Goal: Transaction & Acquisition: Purchase product/service

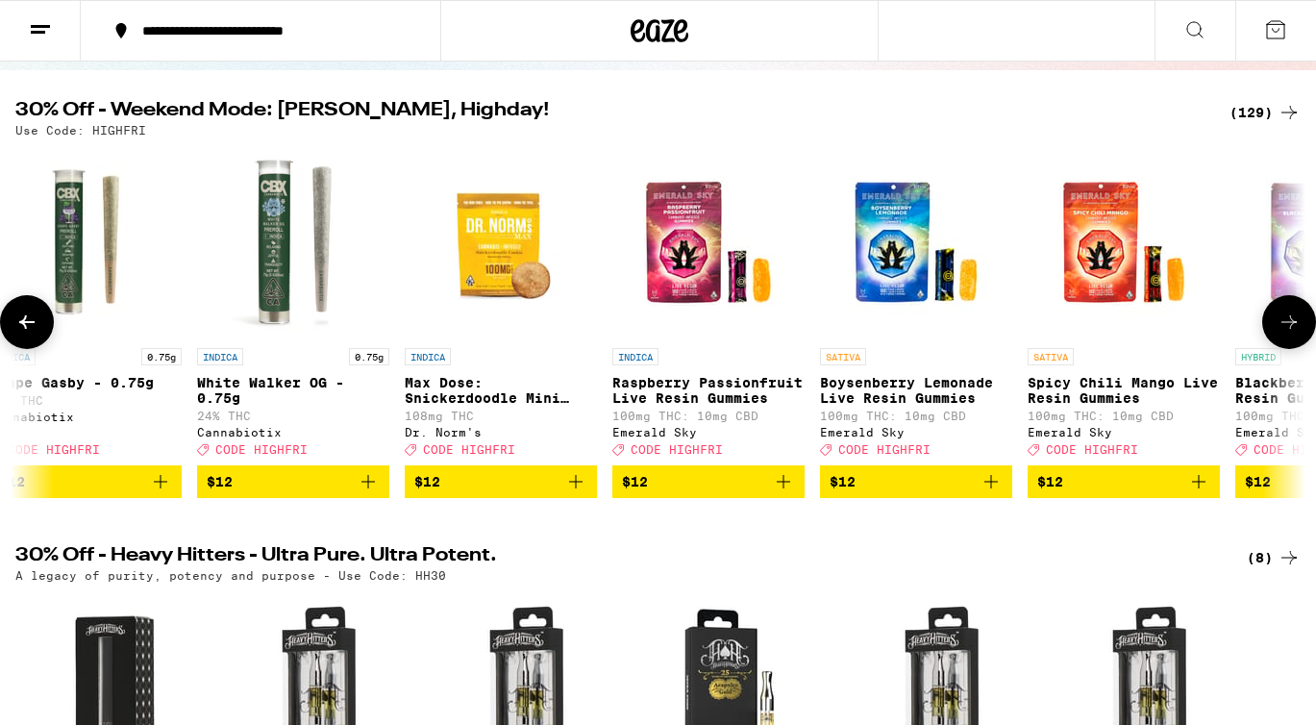
scroll to position [0, 5221]
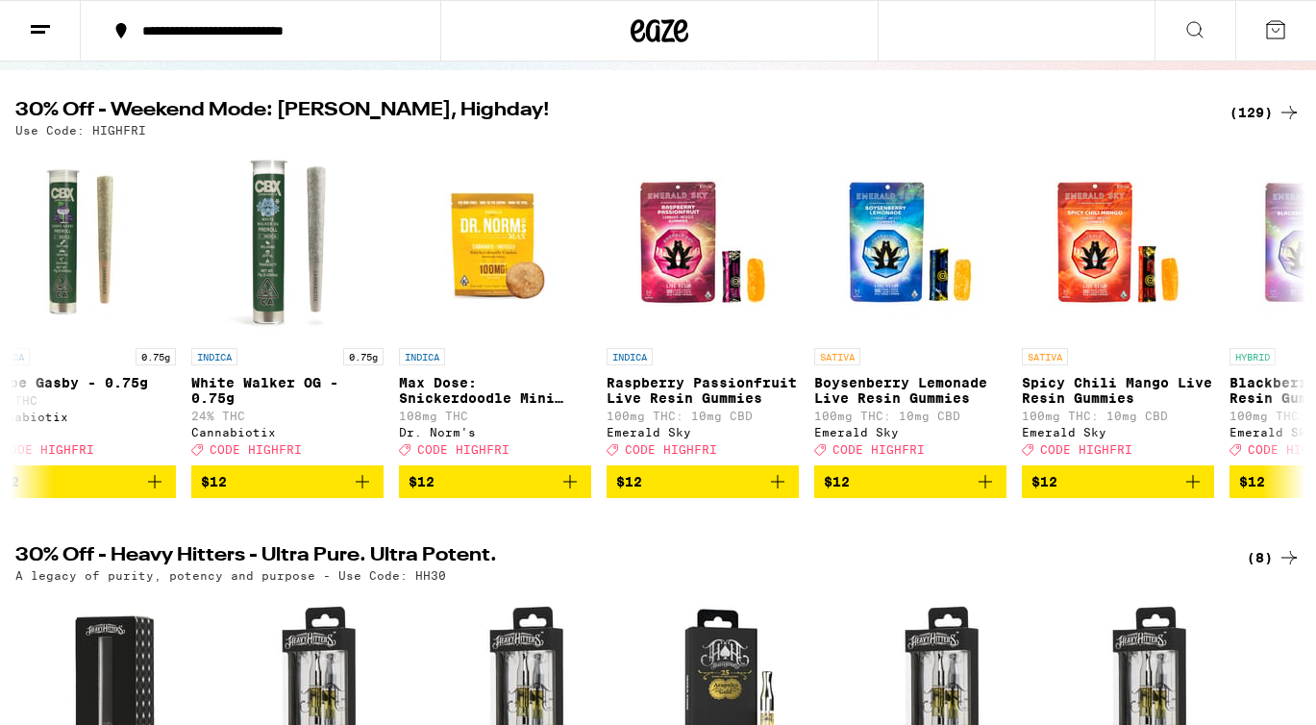
click at [1199, 18] on icon at bounding box center [1194, 29] width 23 height 23
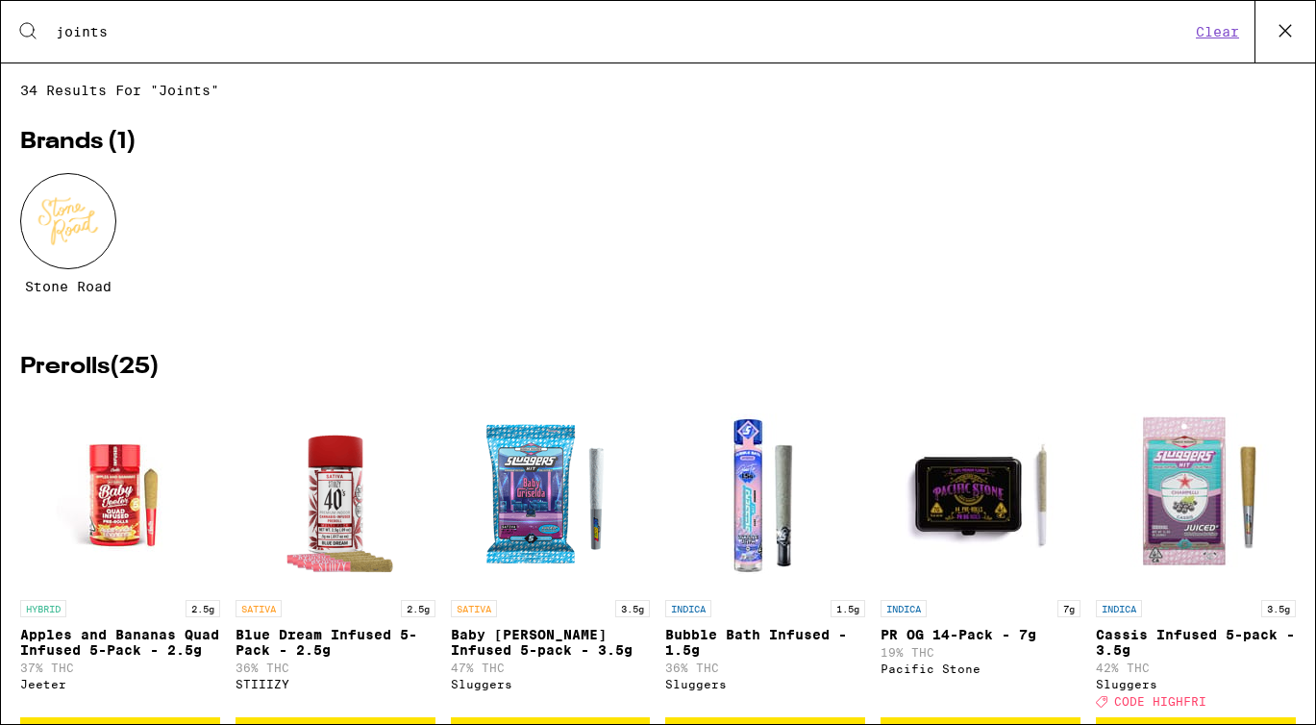
type input "joints"
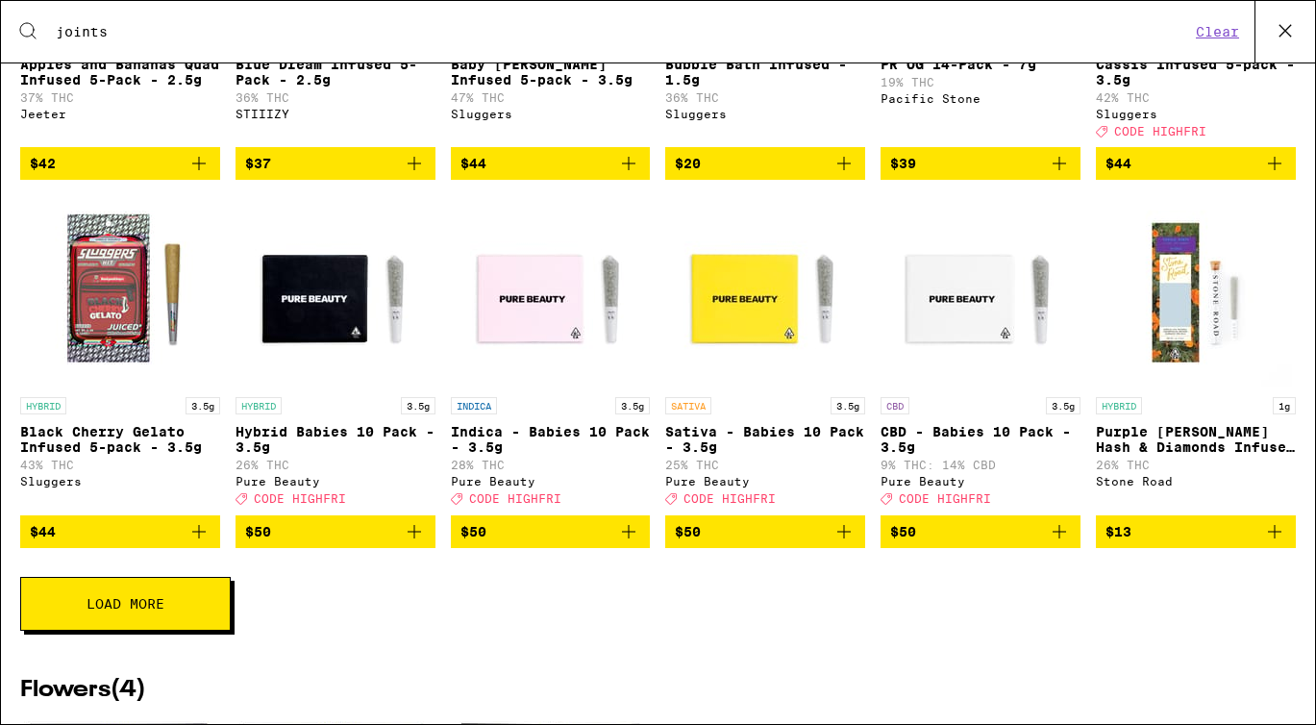
scroll to position [574, 0]
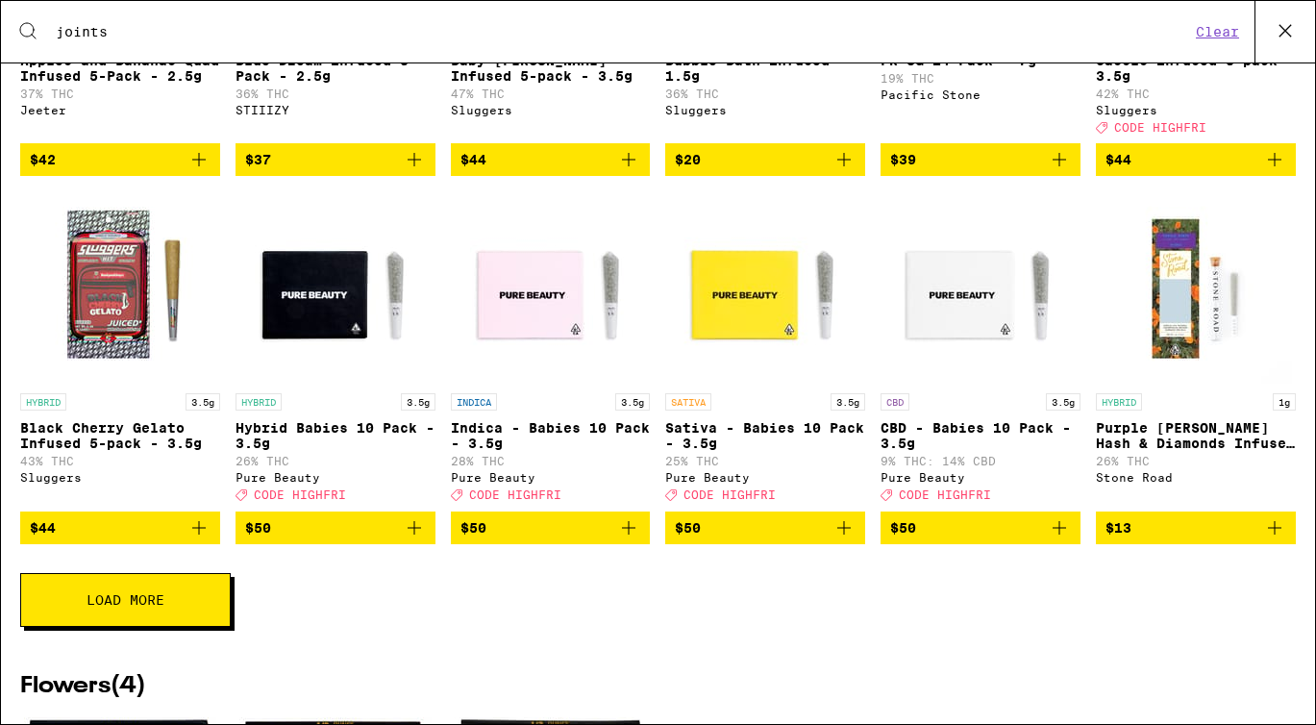
click at [839, 539] on icon "Add to bag" at bounding box center [843, 527] width 23 height 23
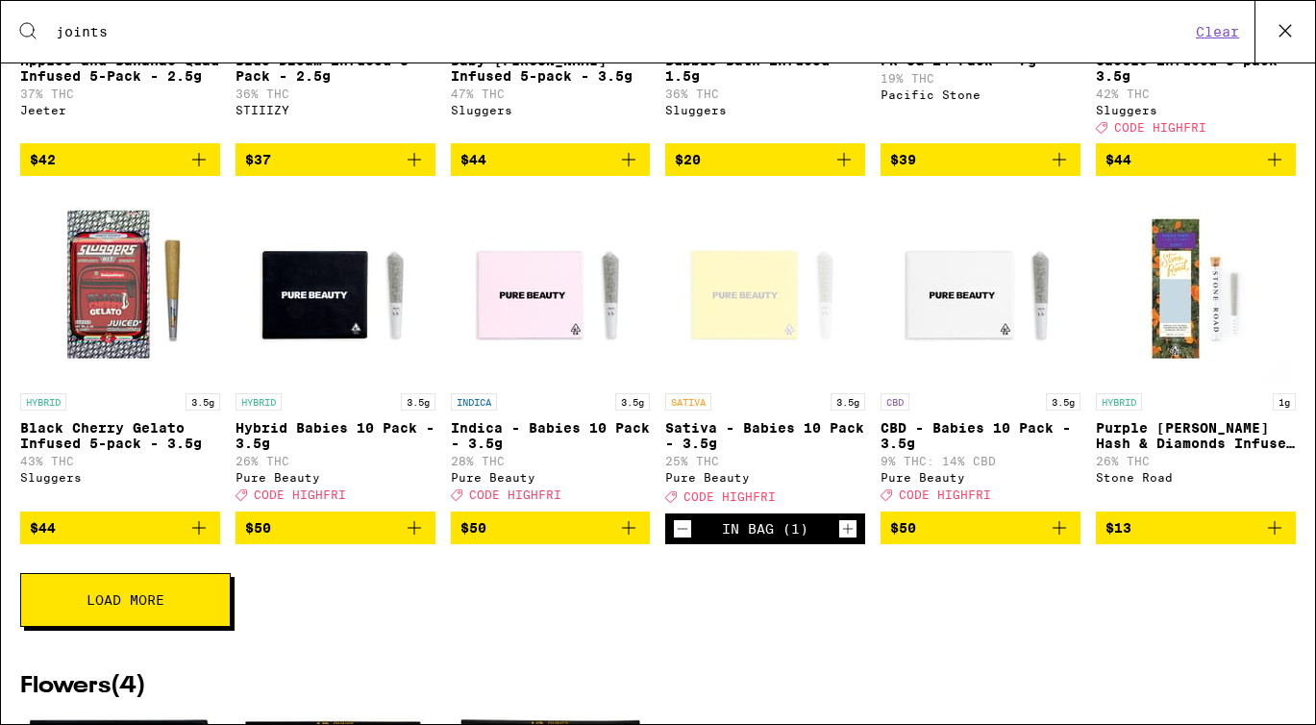
click at [1050, 539] on icon "Add to bag" at bounding box center [1059, 527] width 23 height 23
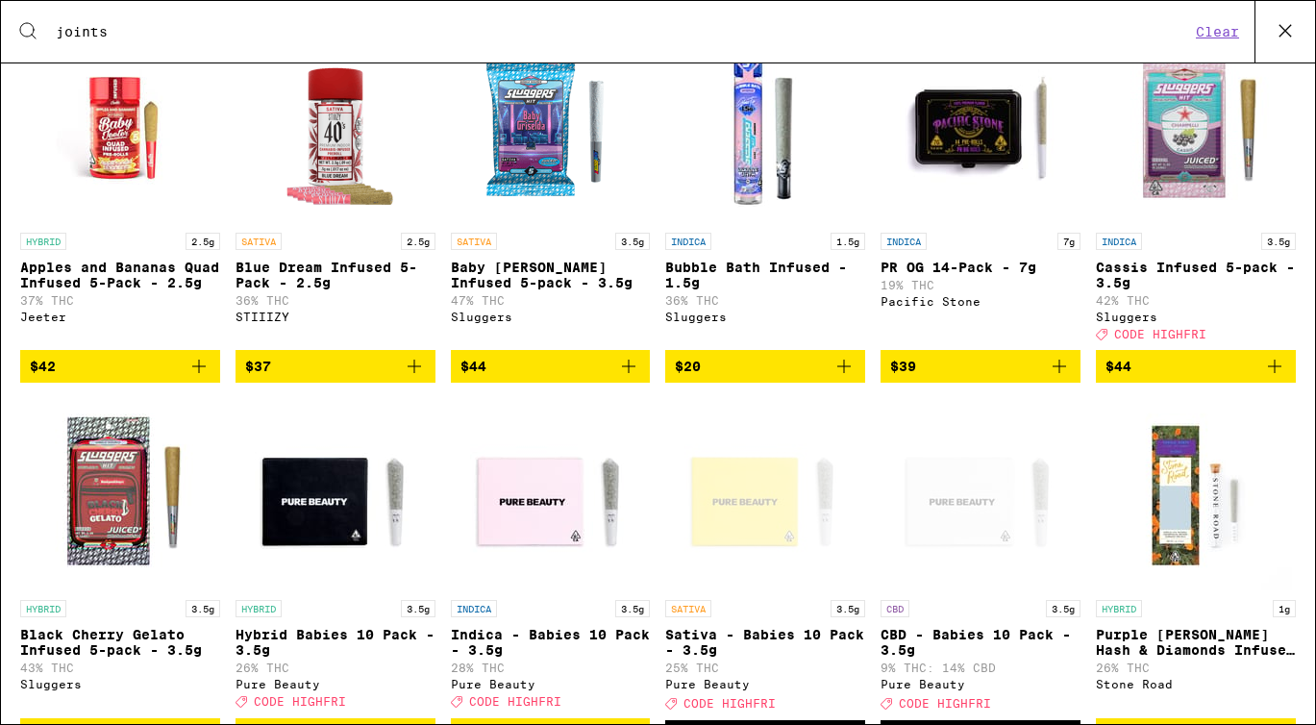
scroll to position [332, 0]
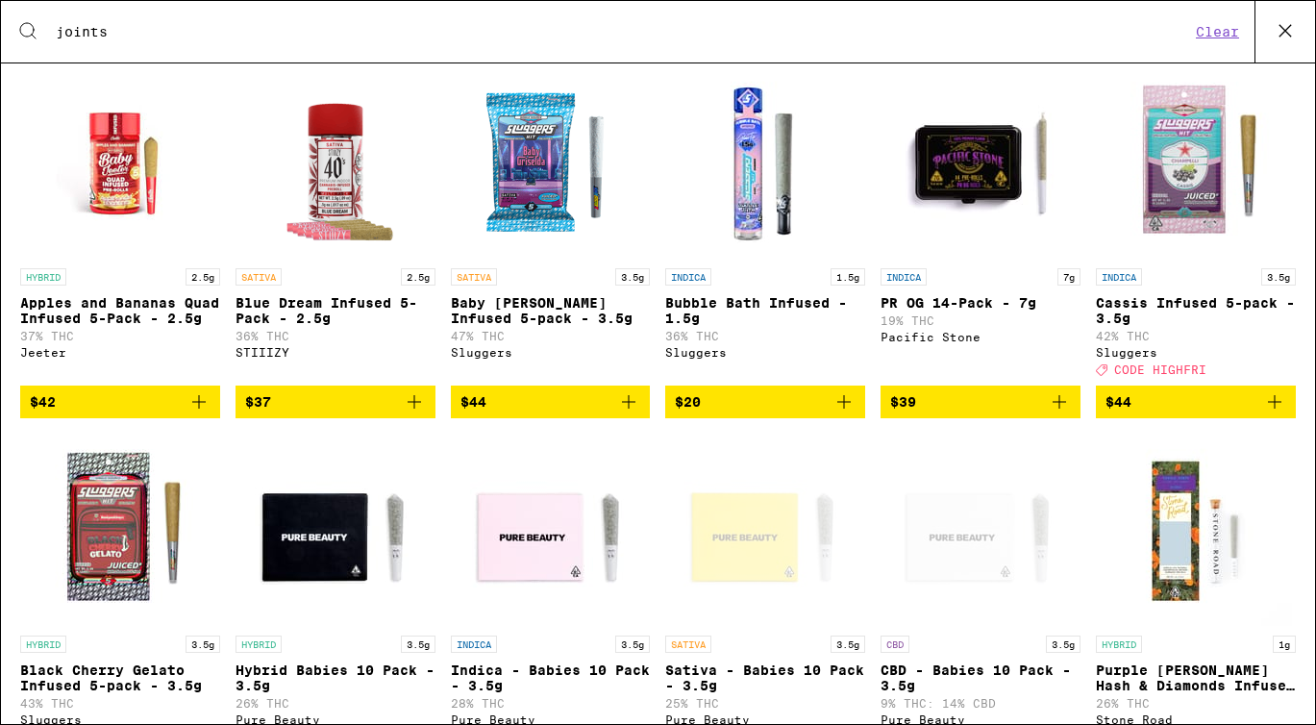
click at [1282, 37] on icon at bounding box center [1285, 30] width 29 height 29
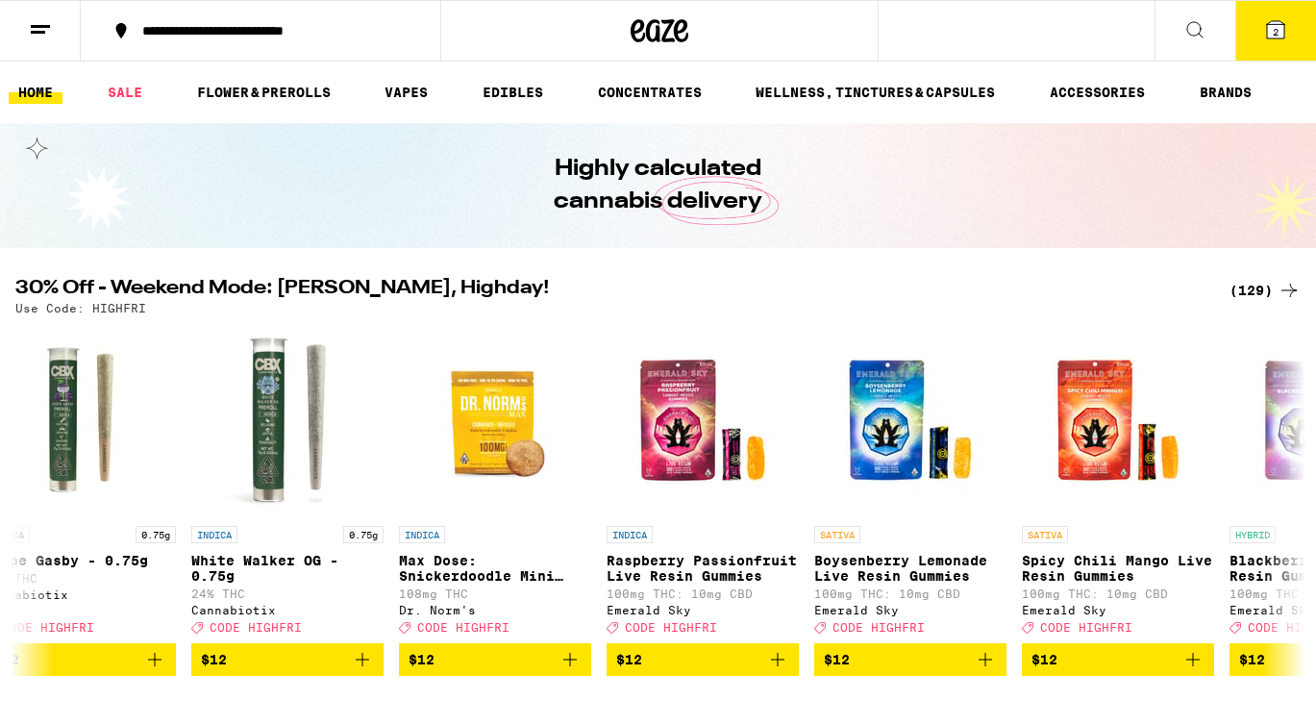
click at [1274, 7] on button "2" at bounding box center [1275, 31] width 81 height 60
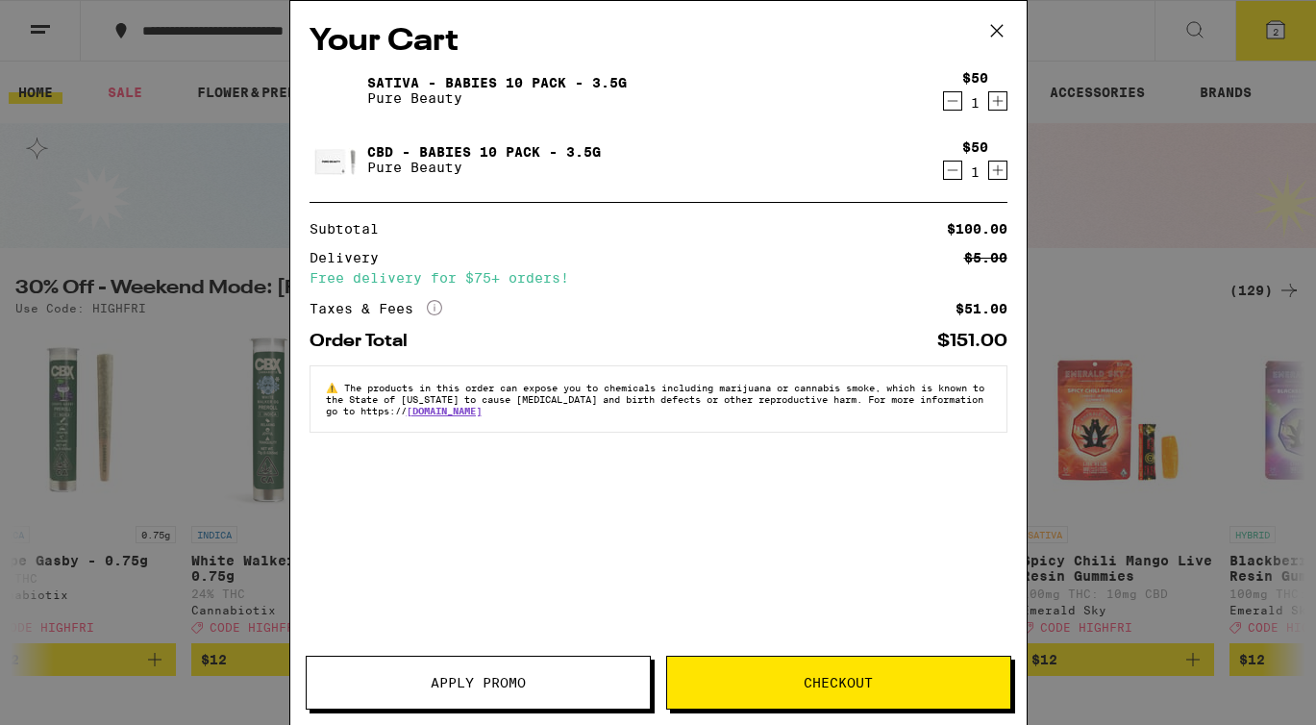
click at [850, 701] on button "Checkout" at bounding box center [838, 682] width 345 height 54
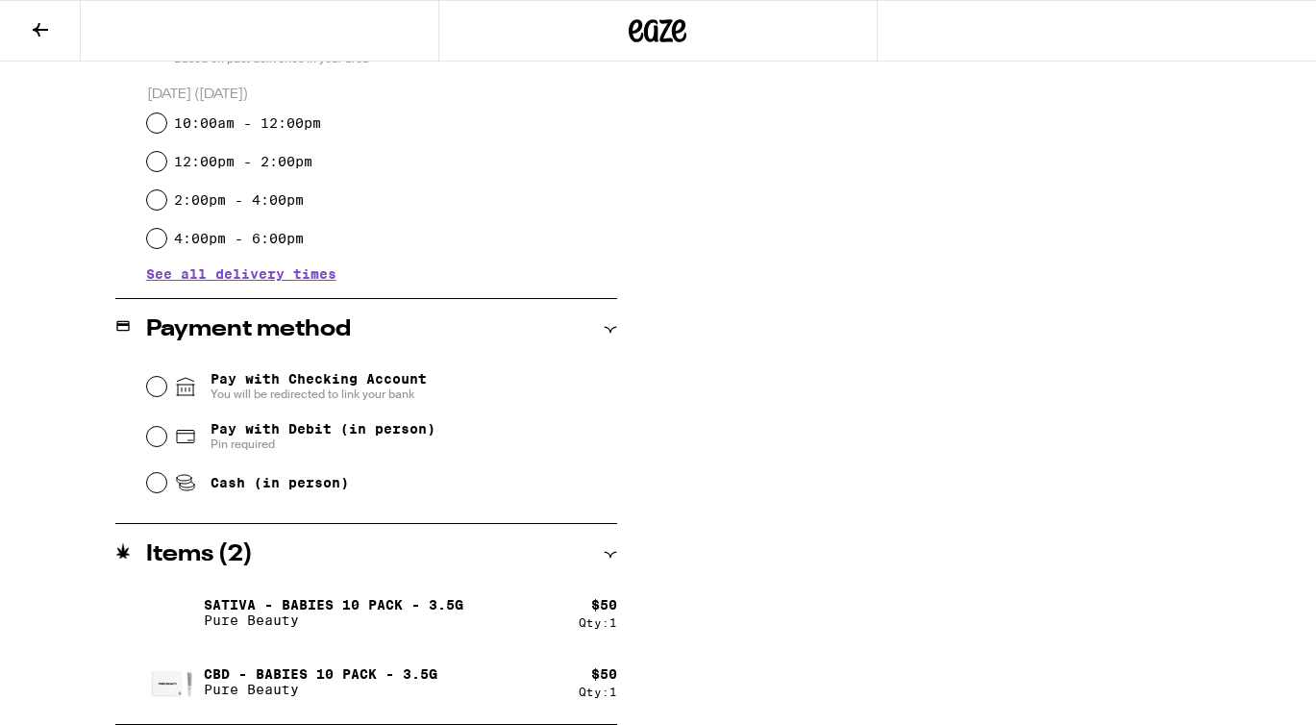
scroll to position [590, 0]
click at [155, 482] on input "Cash (in person)" at bounding box center [156, 482] width 19 height 19
radio input "true"
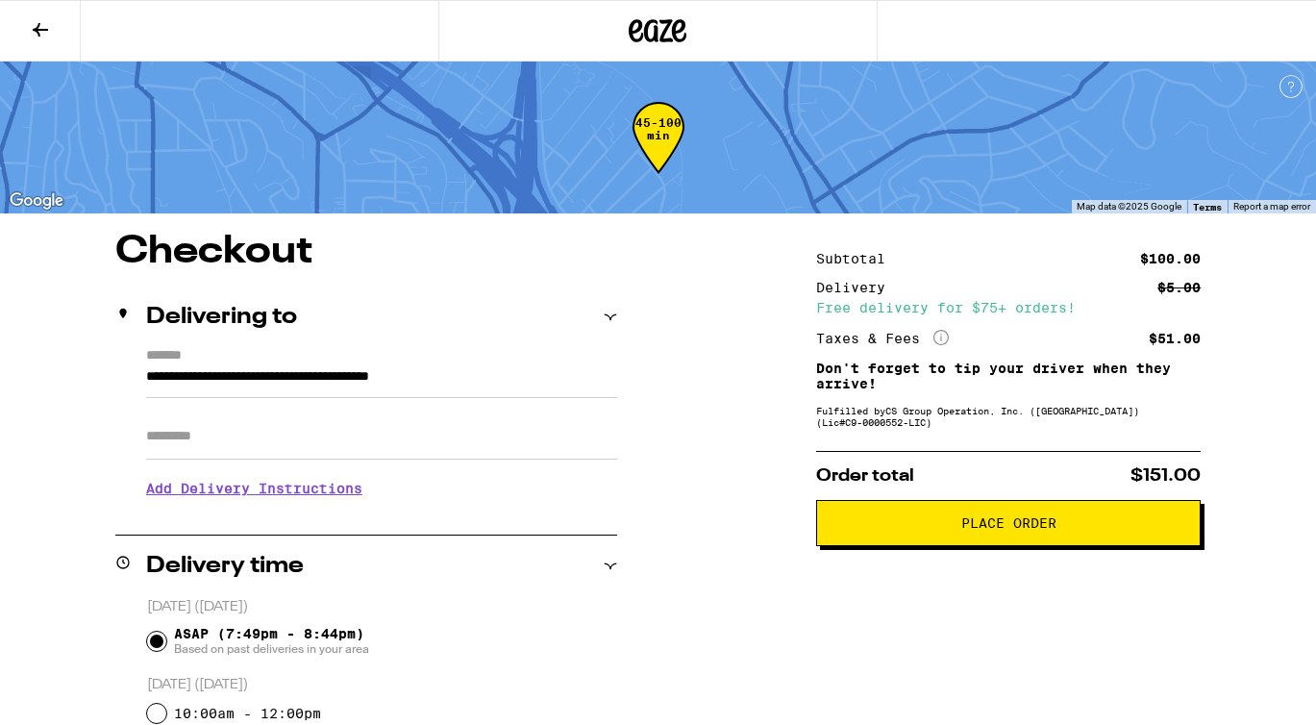
scroll to position [0, 0]
click at [942, 521] on button "Place Order" at bounding box center [1008, 523] width 384 height 46
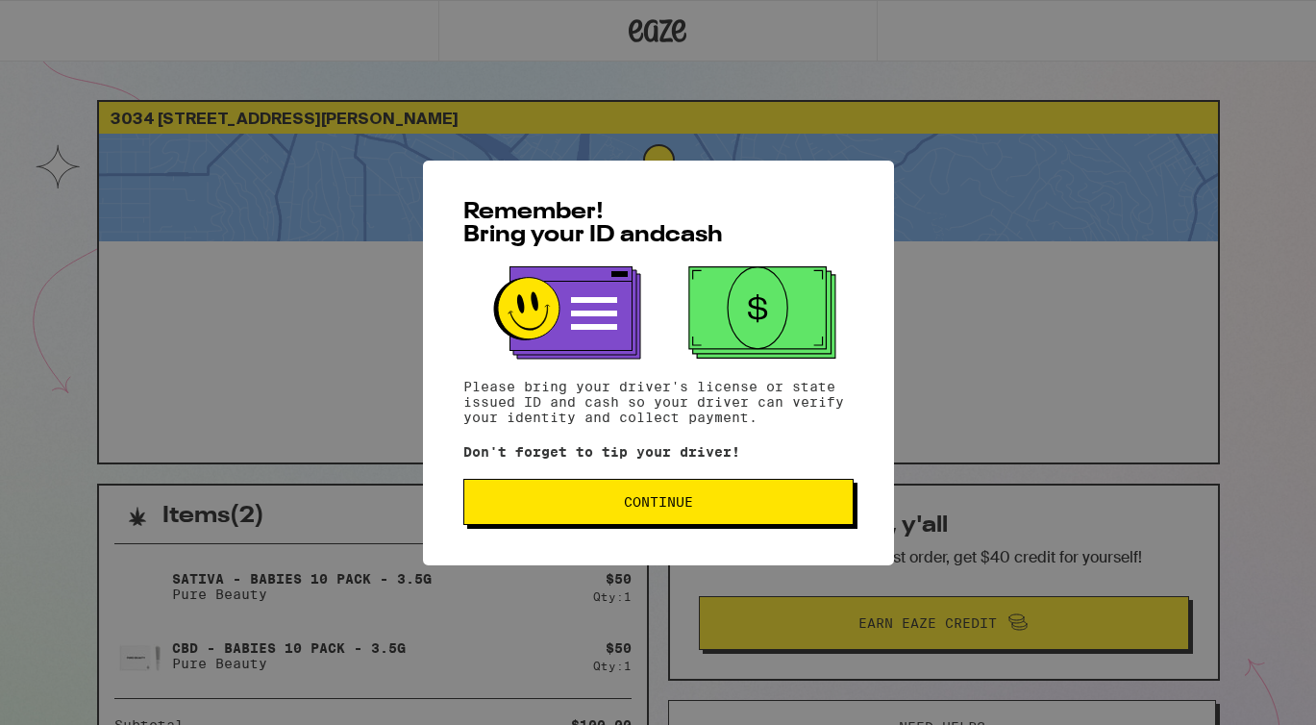
click at [777, 494] on button "Continue" at bounding box center [658, 502] width 390 height 46
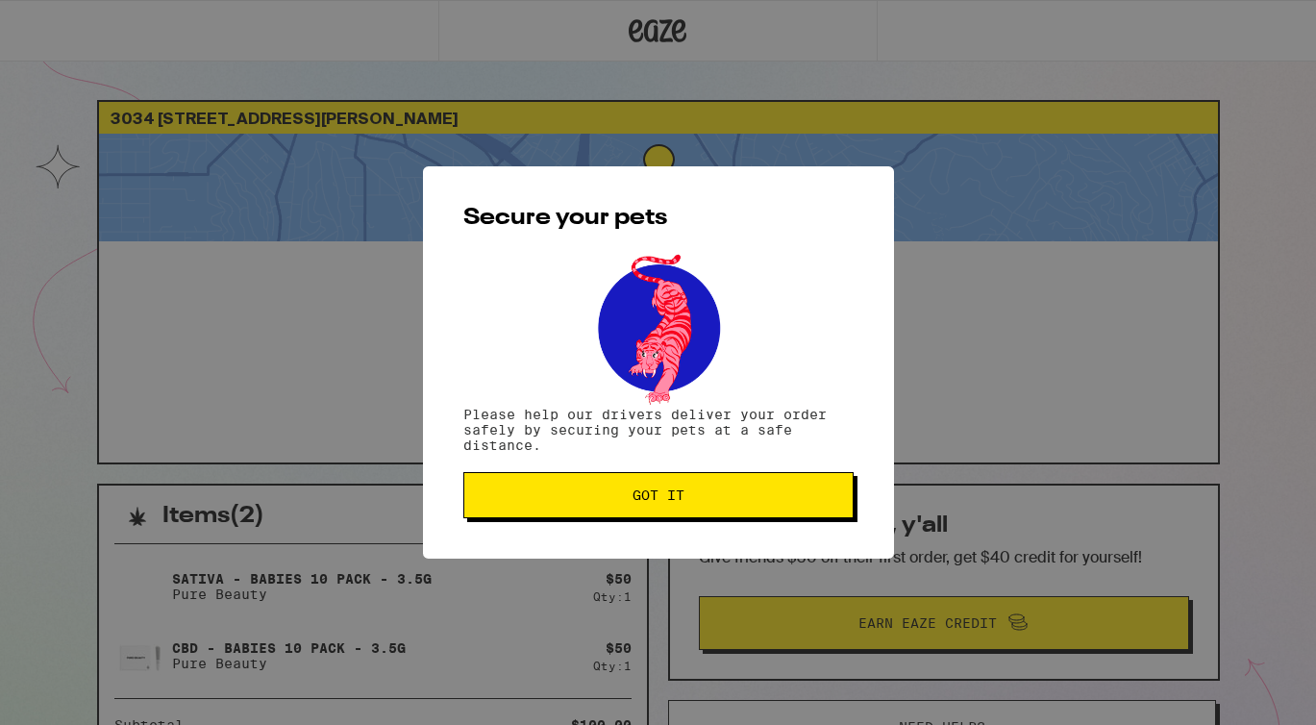
click at [777, 494] on span "Got it" at bounding box center [659, 494] width 358 height 13
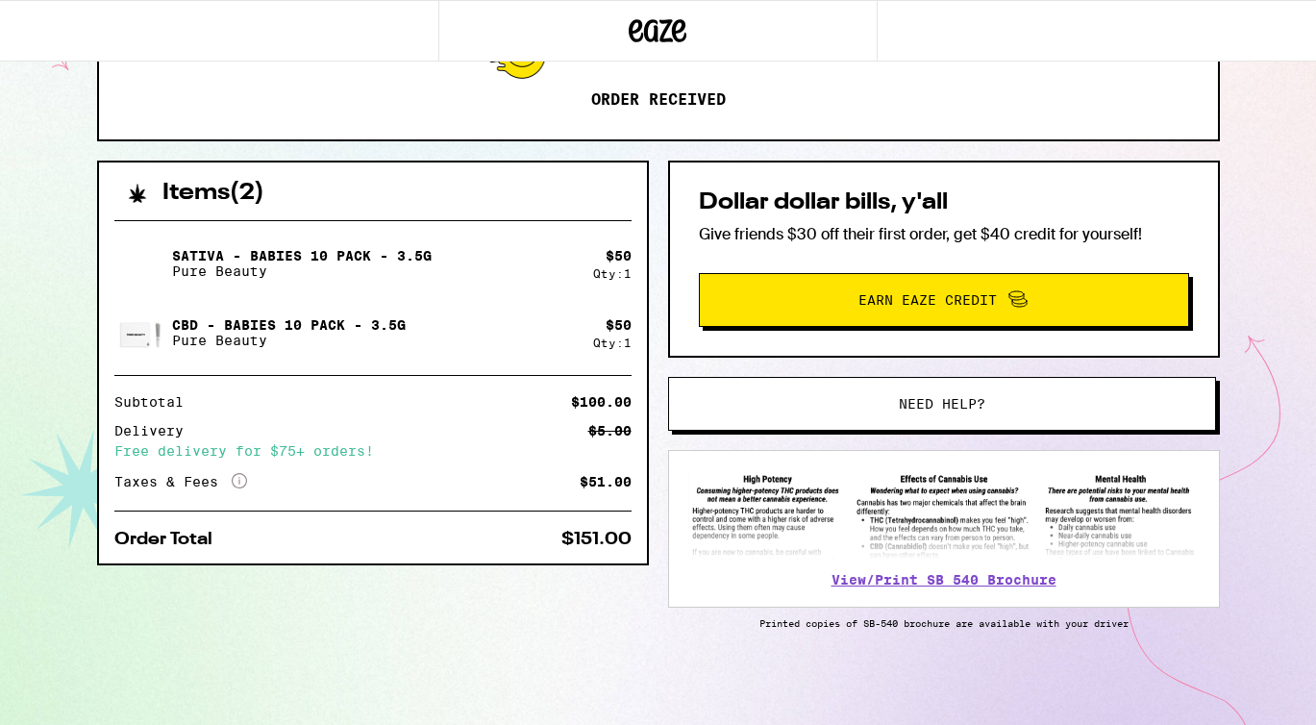
scroll to position [327, 0]
